Goal: Transaction & Acquisition: Register for event/course

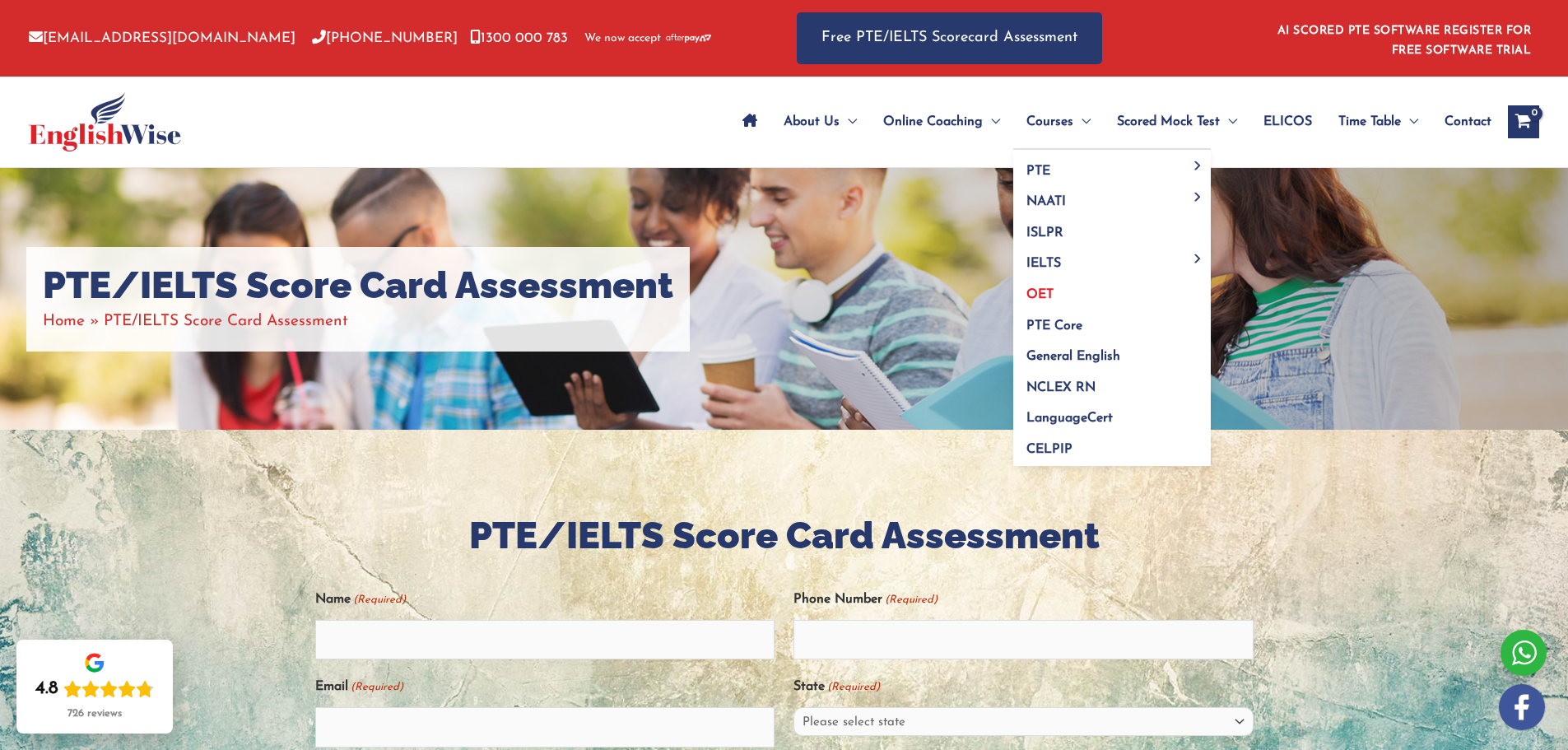
click at [1041, 301] on link "OET" at bounding box center [1112, 289] width 197 height 31
